Goal: Download file/media

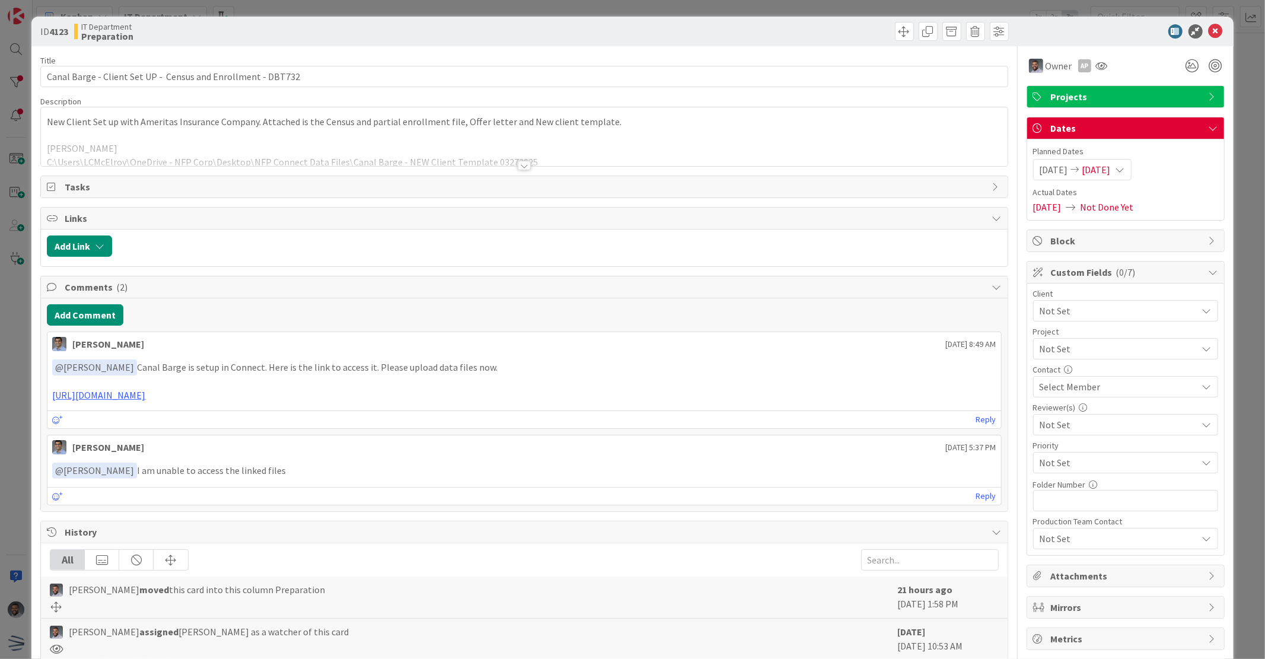
click at [524, 165] on div at bounding box center [524, 165] width 13 height 9
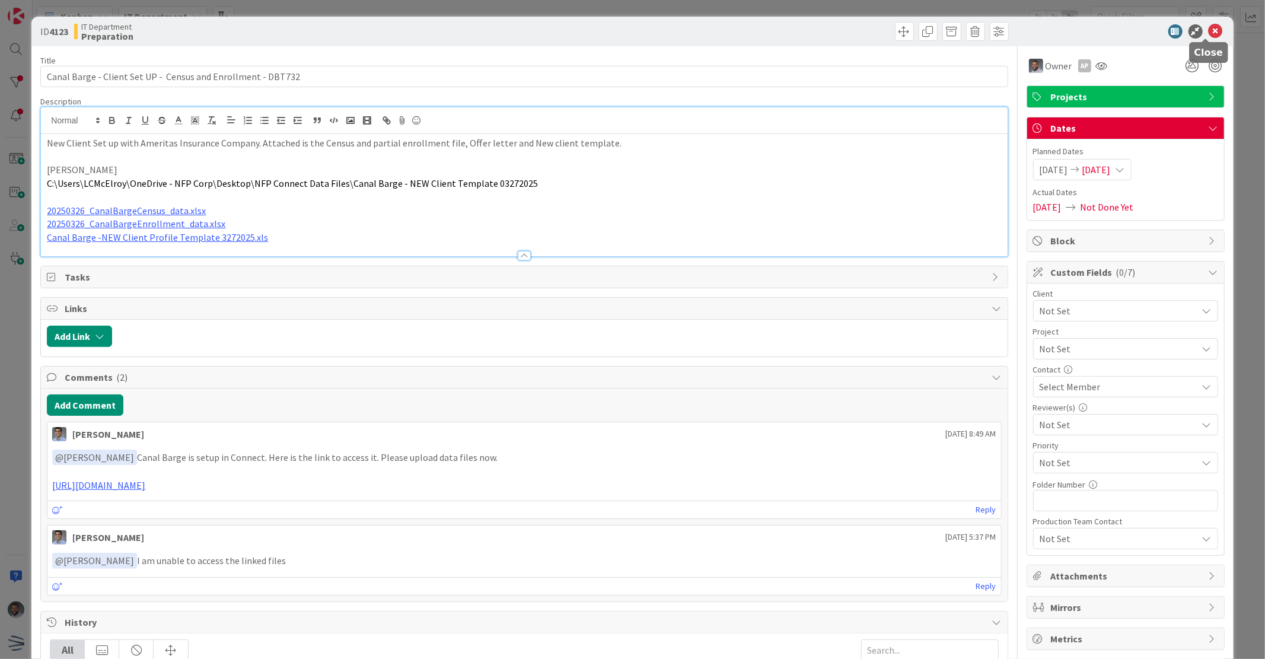
click at [1209, 33] on icon at bounding box center [1216, 31] width 14 height 14
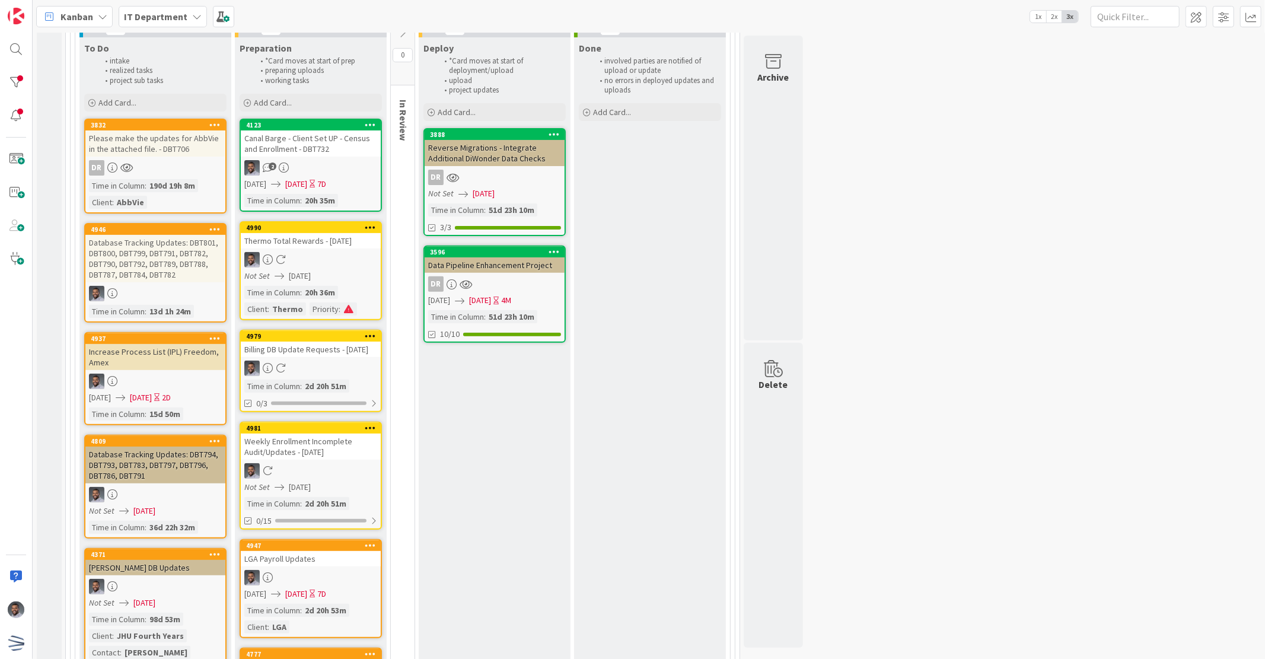
scroll to position [307, 0]
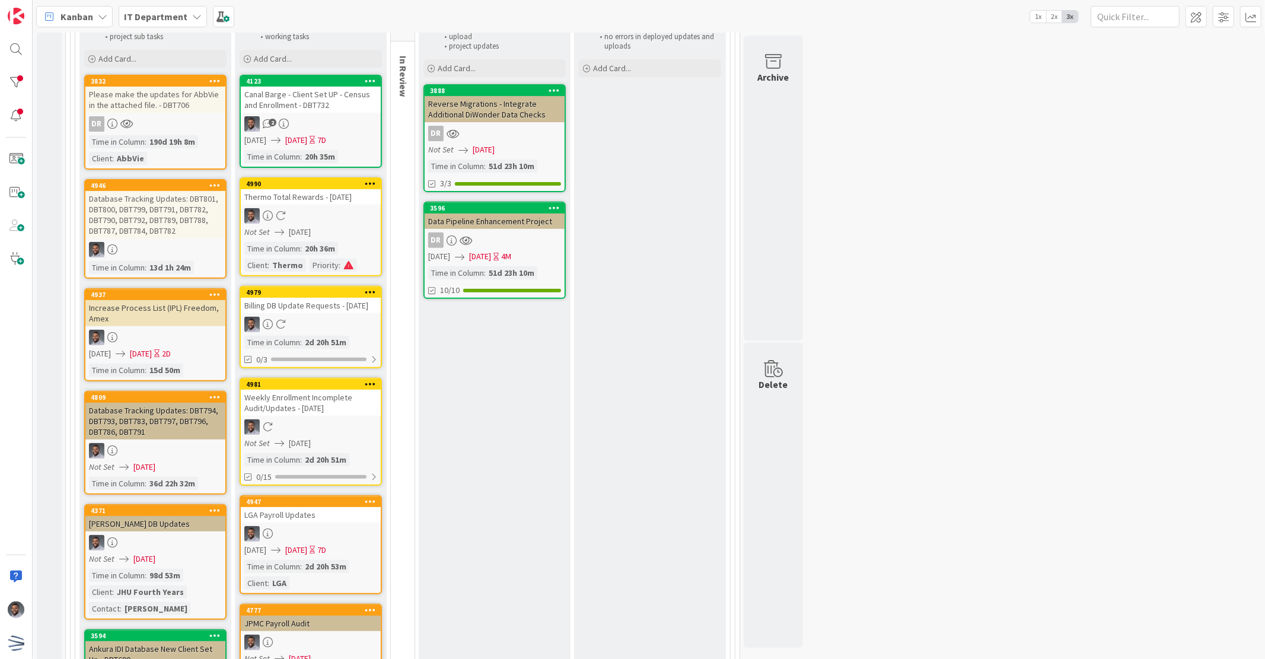
click at [295, 523] on div "LGA Payroll Updates" at bounding box center [311, 514] width 140 height 15
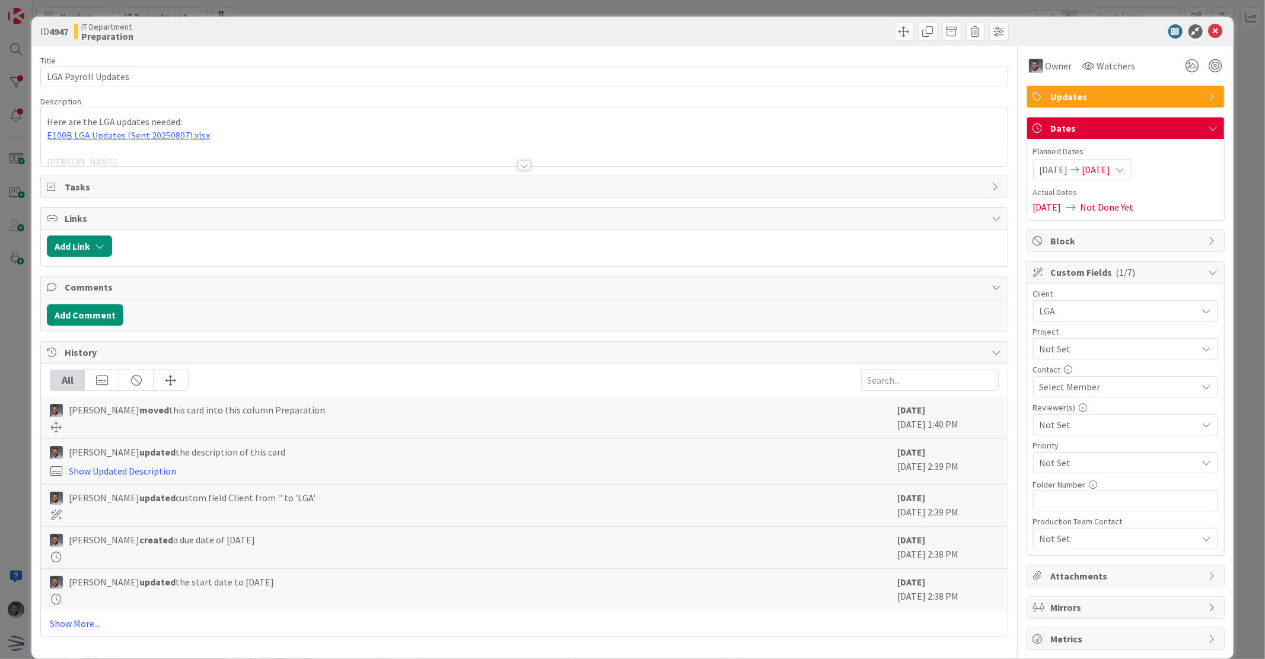
click at [333, 143] on div at bounding box center [524, 151] width 966 height 30
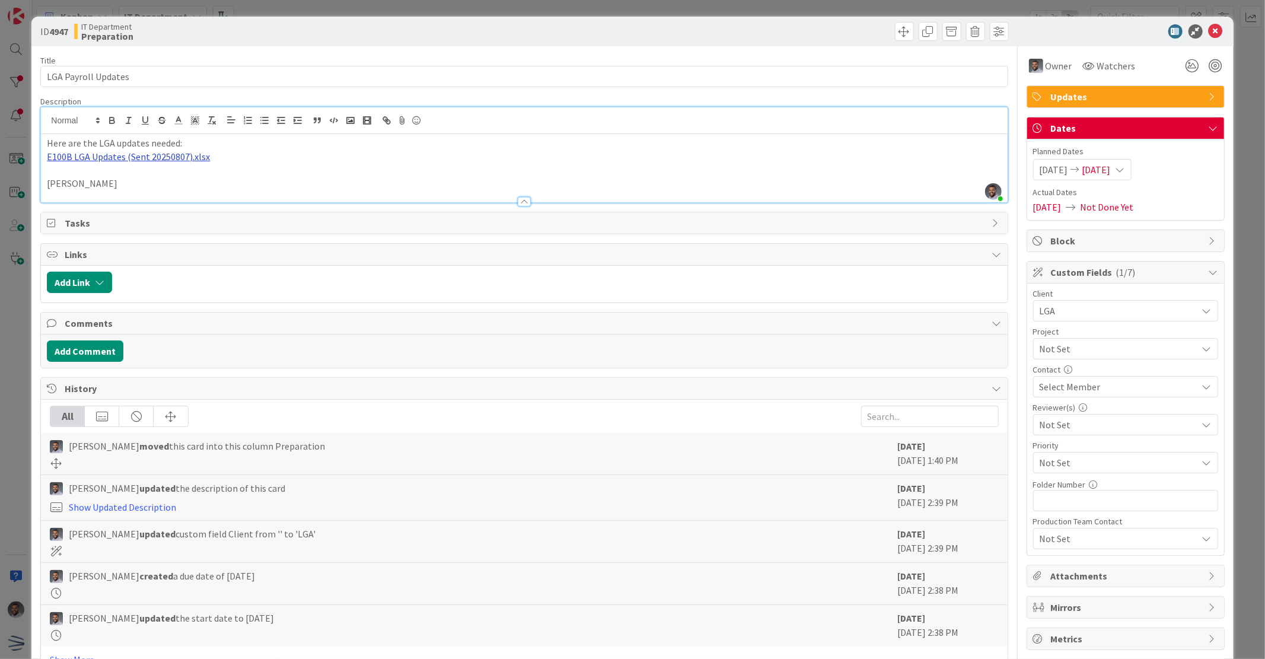
click at [159, 158] on link "E100B LGA Updates (Sent 20250807).xlsx" at bounding box center [128, 157] width 163 height 12
click at [143, 180] on link at bounding box center [115, 179] width 119 height 15
click at [136, 176] on link at bounding box center [115, 179] width 119 height 15
